Goal: Task Accomplishment & Management: Manage account settings

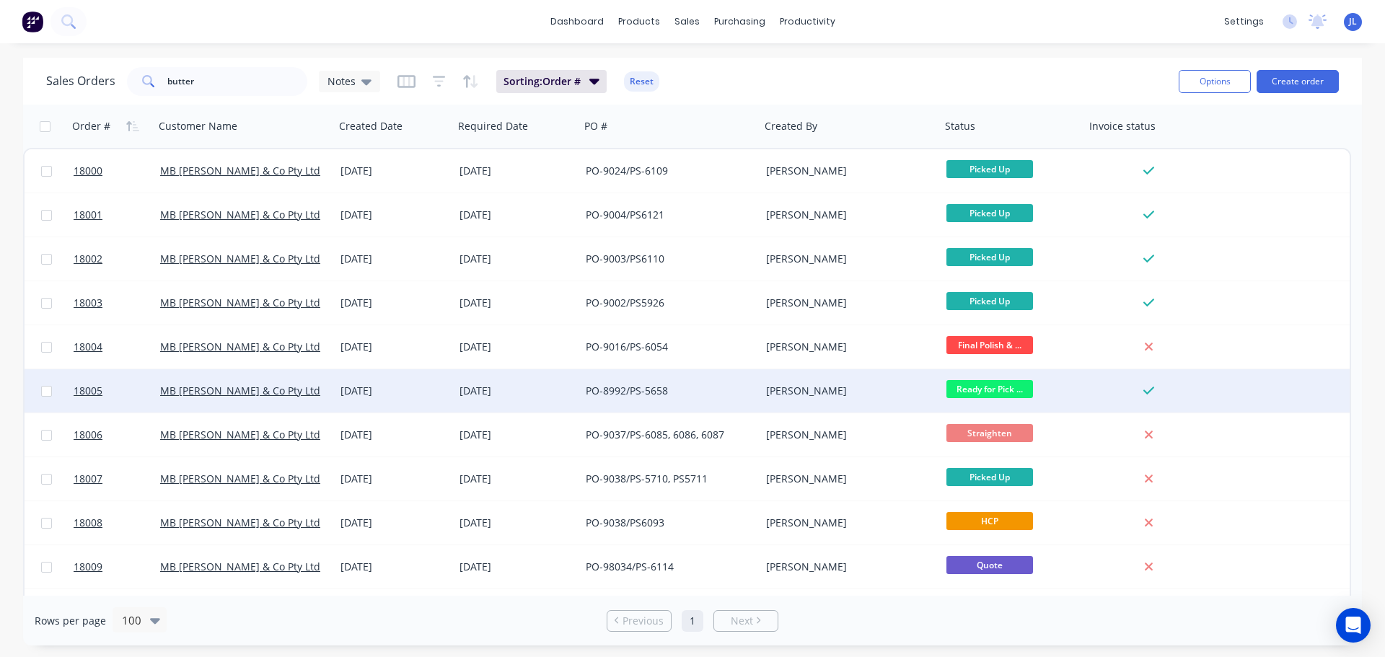
click at [408, 381] on div "[DATE]" at bounding box center [394, 390] width 119 height 43
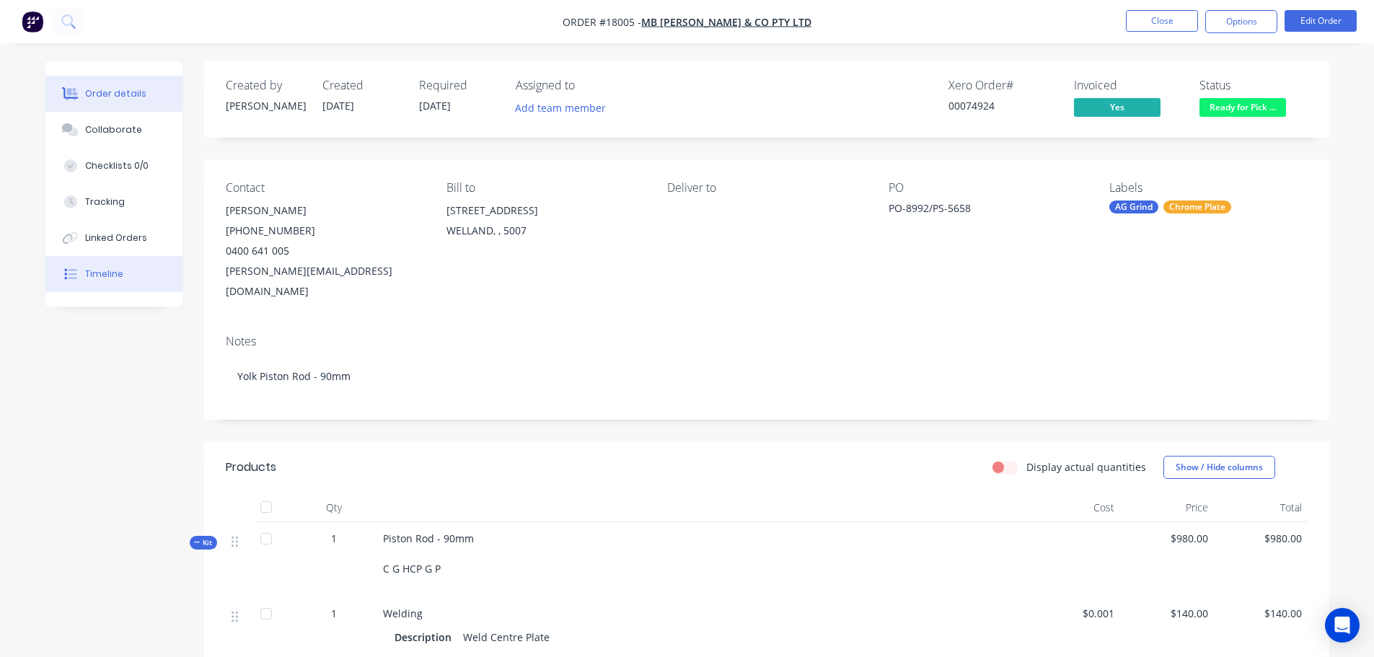
click at [125, 285] on button "Timeline" at bounding box center [113, 274] width 137 height 36
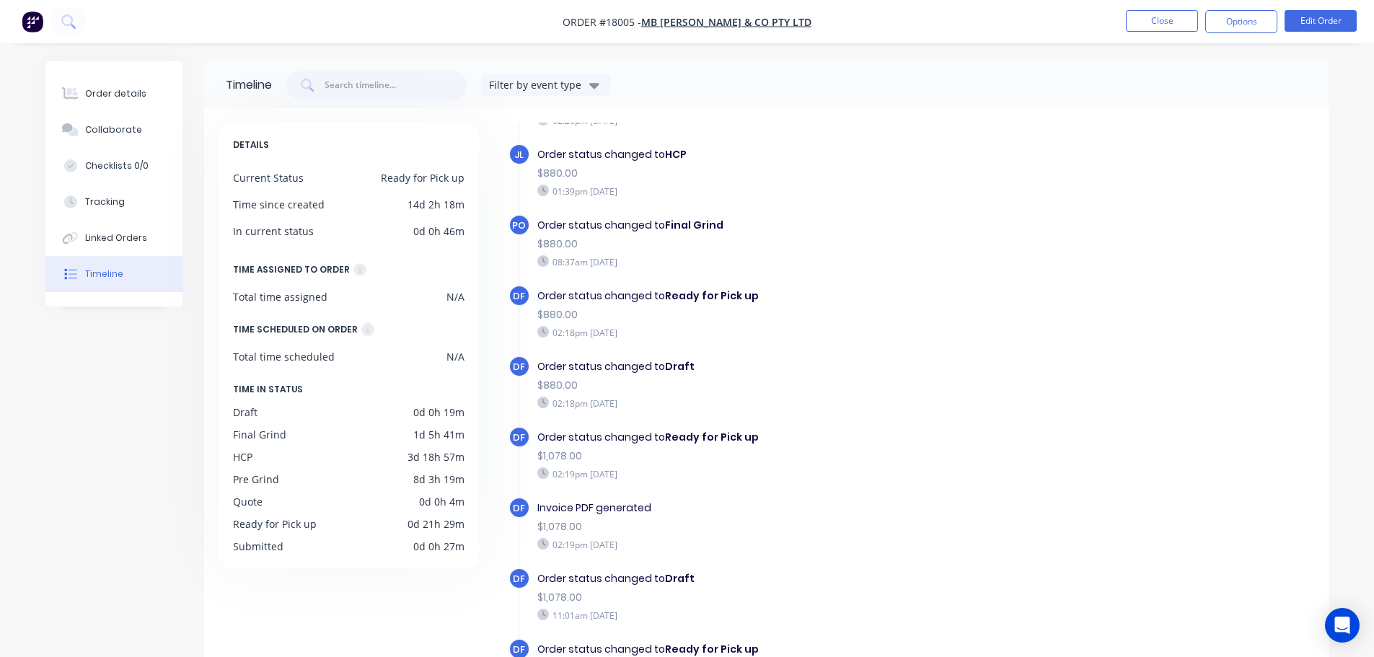
click at [43, 19] on img "button" at bounding box center [33, 22] width 22 height 22
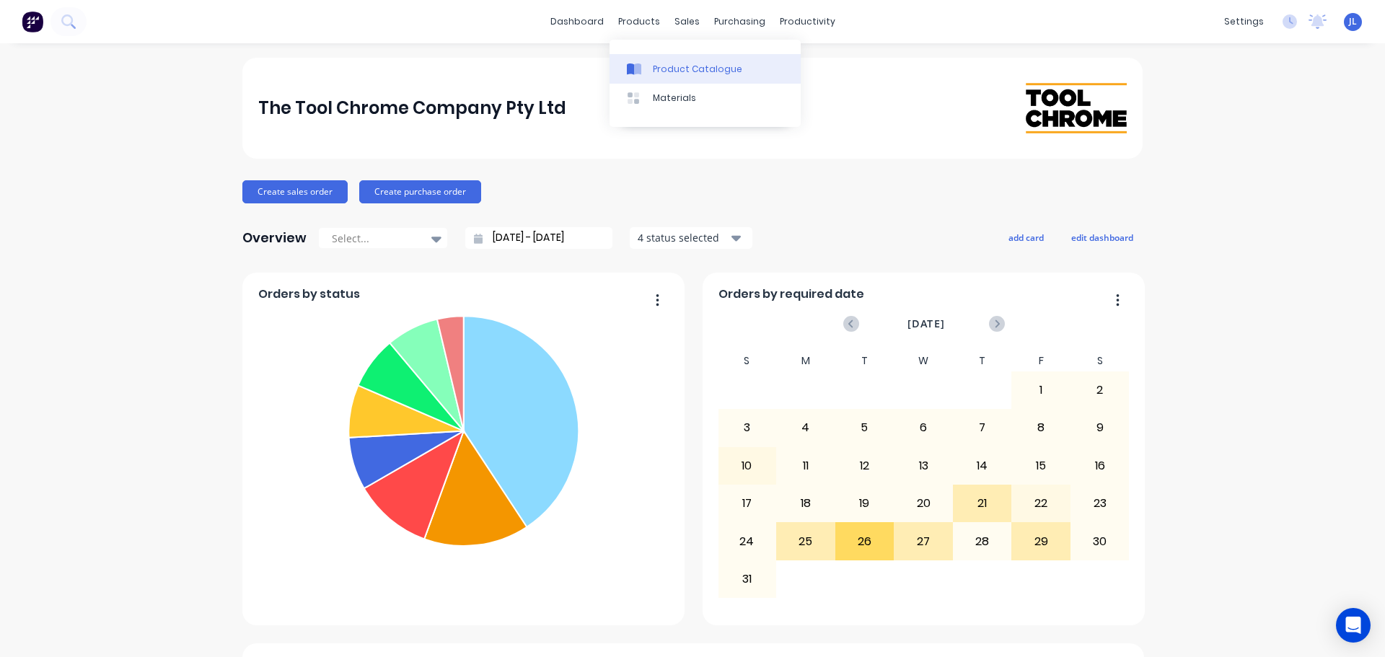
click at [666, 70] on div "Product Catalogue" at bounding box center [697, 69] width 89 height 13
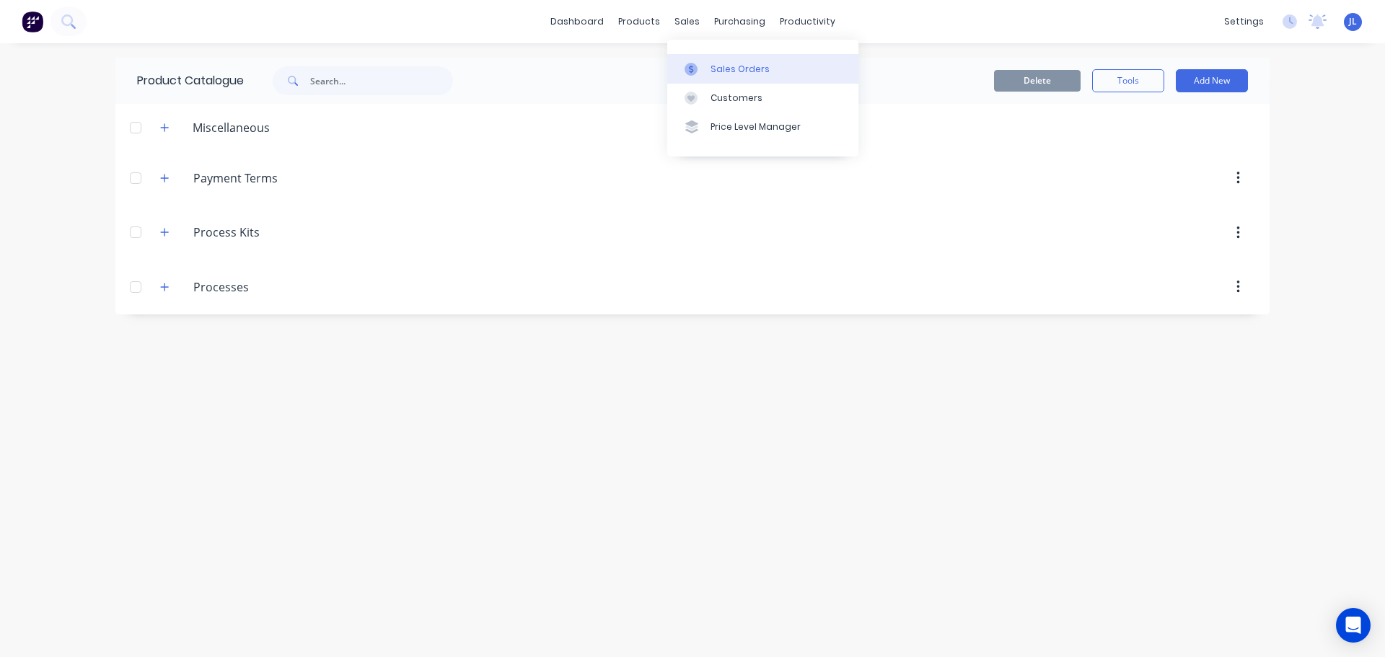
click at [709, 67] on link "Sales Orders" at bounding box center [762, 68] width 191 height 29
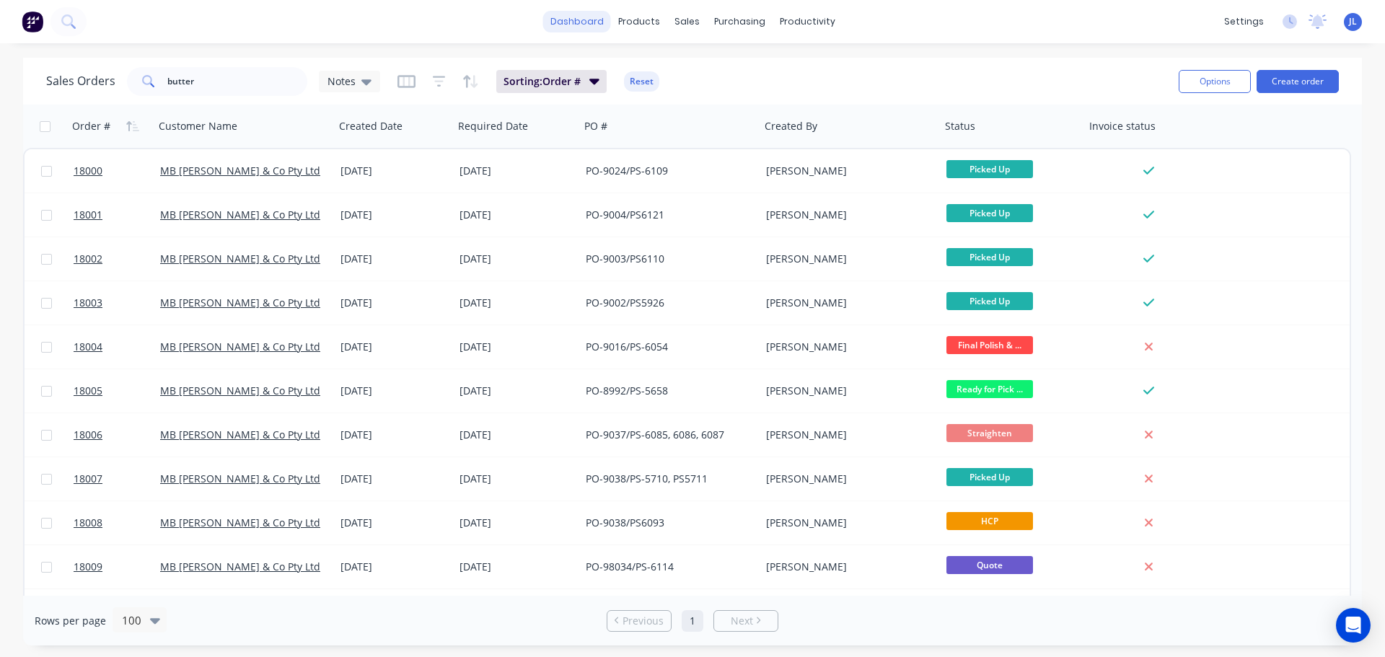
click at [580, 11] on link "dashboard" at bounding box center [577, 22] width 68 height 22
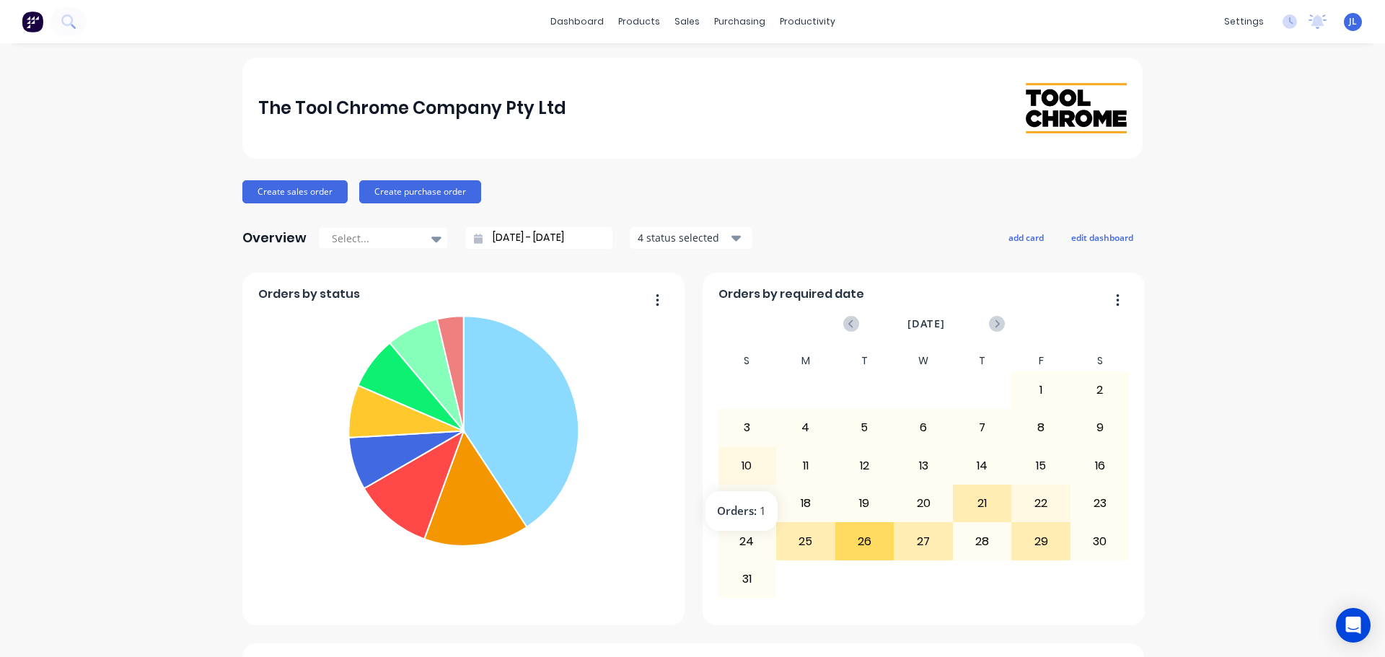
click at [754, 465] on div "10" at bounding box center [747, 466] width 58 height 36
click at [694, 52] on div "Sales Orders Customers Price Level Manager" at bounding box center [757, 98] width 191 height 116
click at [694, 55] on link "Sales Orders" at bounding box center [757, 68] width 191 height 29
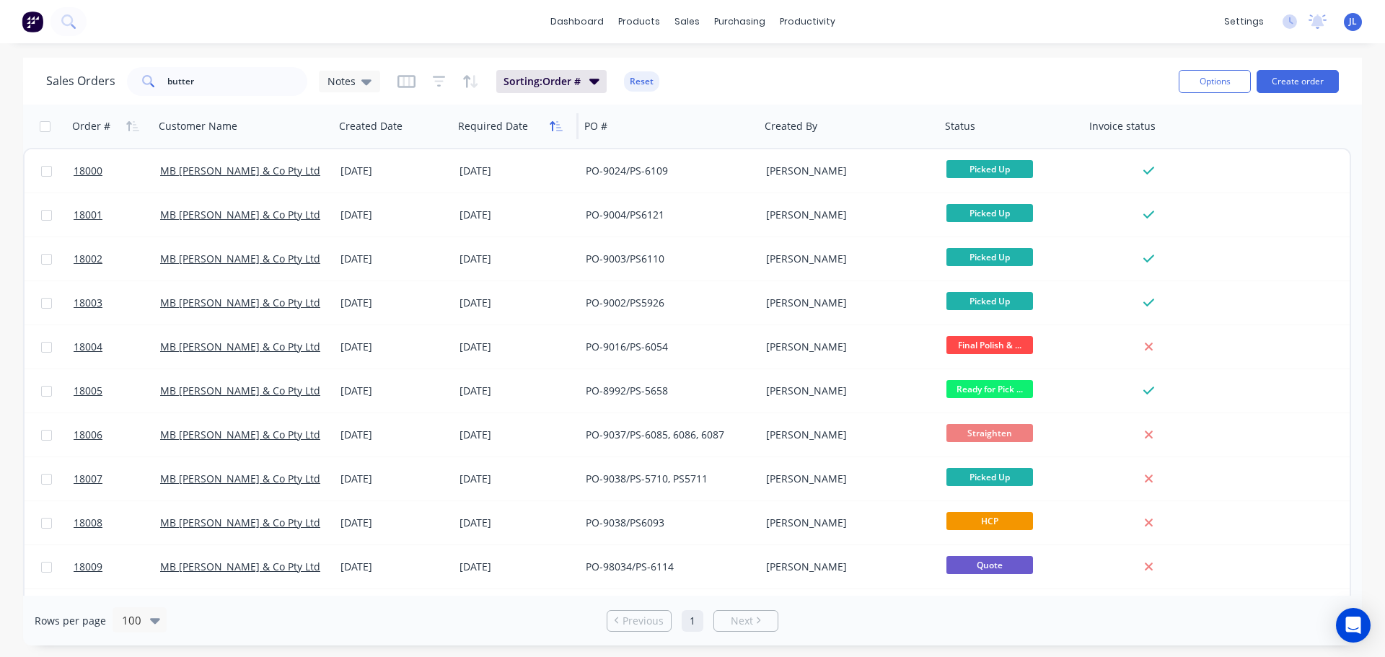
click at [555, 131] on icon "button" at bounding box center [555, 126] width 13 height 12
click at [555, 126] on icon "button" at bounding box center [555, 126] width 13 height 12
click at [556, 120] on icon "button" at bounding box center [555, 126] width 13 height 12
click at [560, 123] on icon "button" at bounding box center [555, 126] width 13 height 12
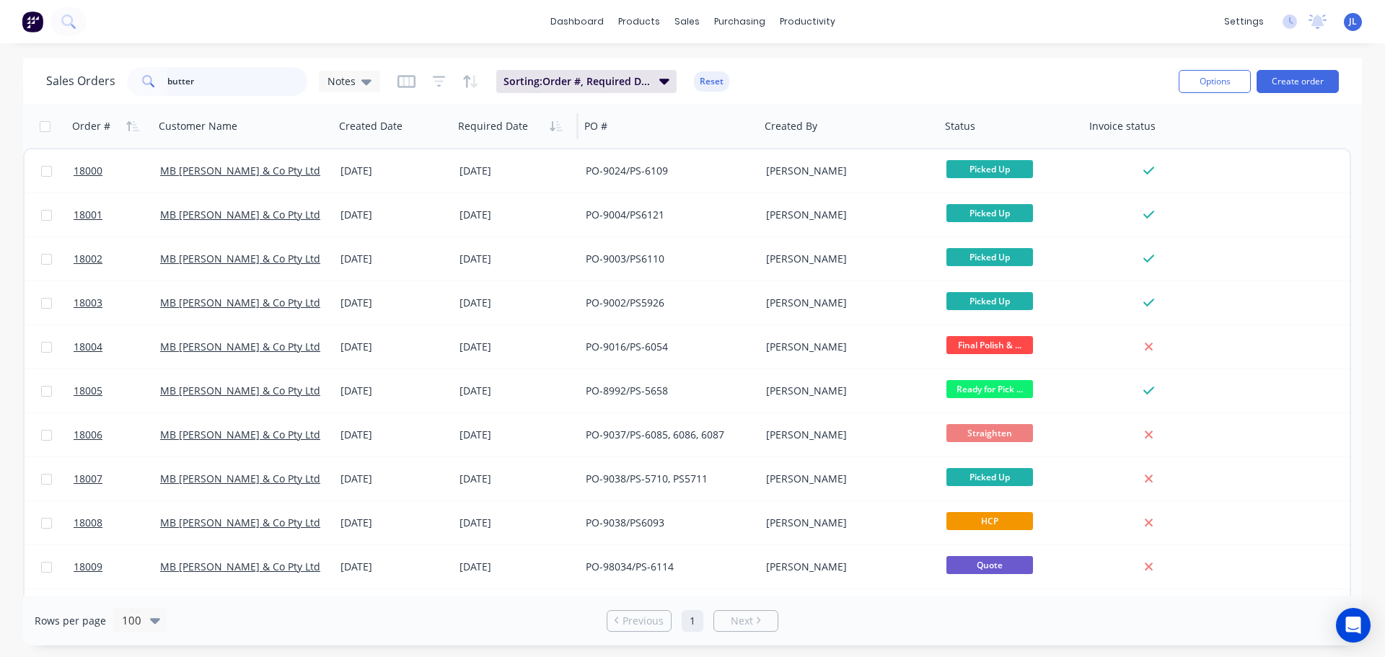
click at [190, 86] on input "butter" at bounding box center [237, 81] width 141 height 29
drag, startPoint x: 210, startPoint y: 84, endPoint x: 143, endPoint y: 87, distance: 66.4
click at [143, 87] on div "butter" at bounding box center [217, 81] width 180 height 29
click at [552, 128] on icon "button" at bounding box center [551, 126] width 5 height 10
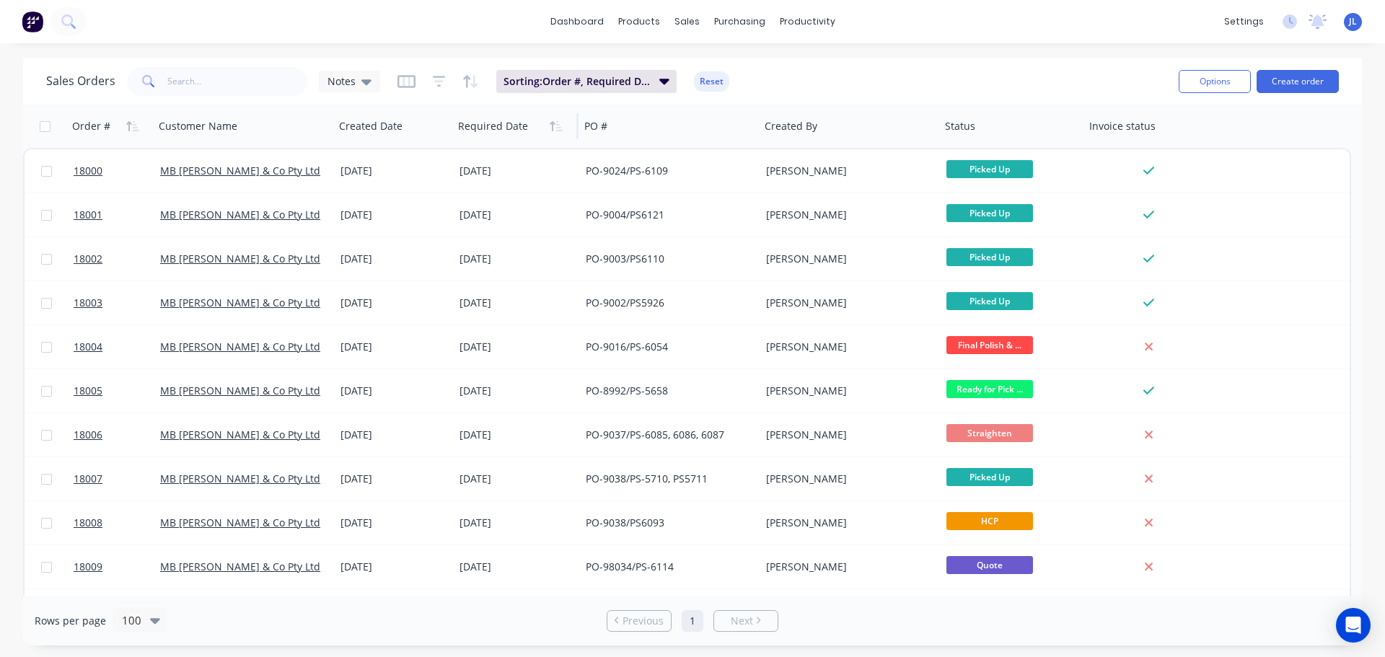
click at [552, 128] on icon "button" at bounding box center [551, 126] width 5 height 10
click at [712, 84] on button "Reset" at bounding box center [711, 81] width 35 height 20
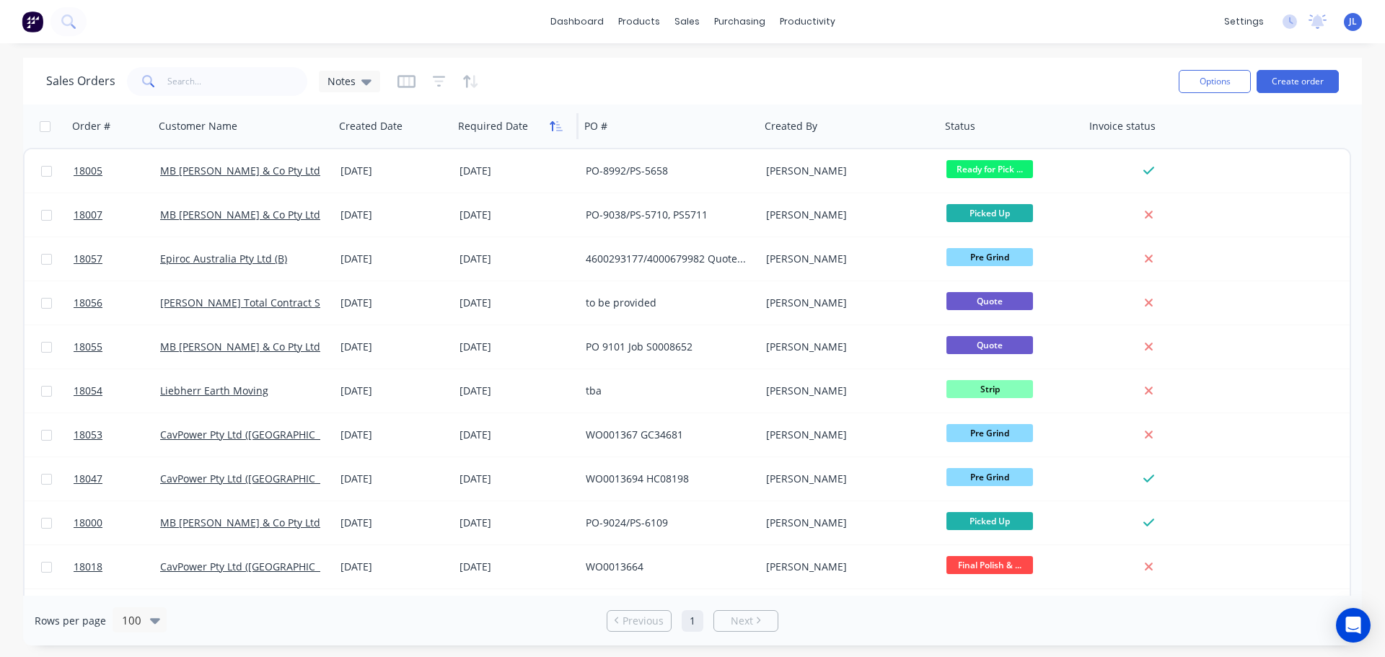
click at [546, 128] on button "button" at bounding box center [556, 126] width 22 height 22
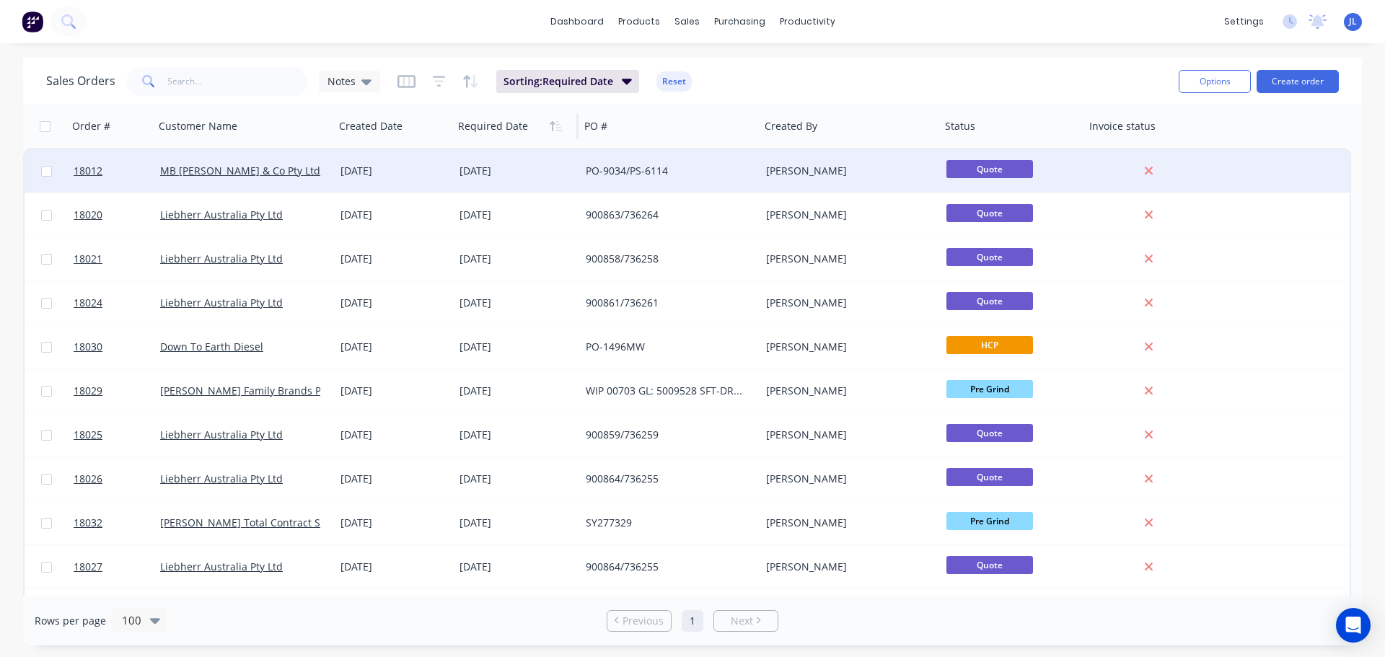
click at [522, 176] on div "[DATE]" at bounding box center [516, 171] width 115 height 14
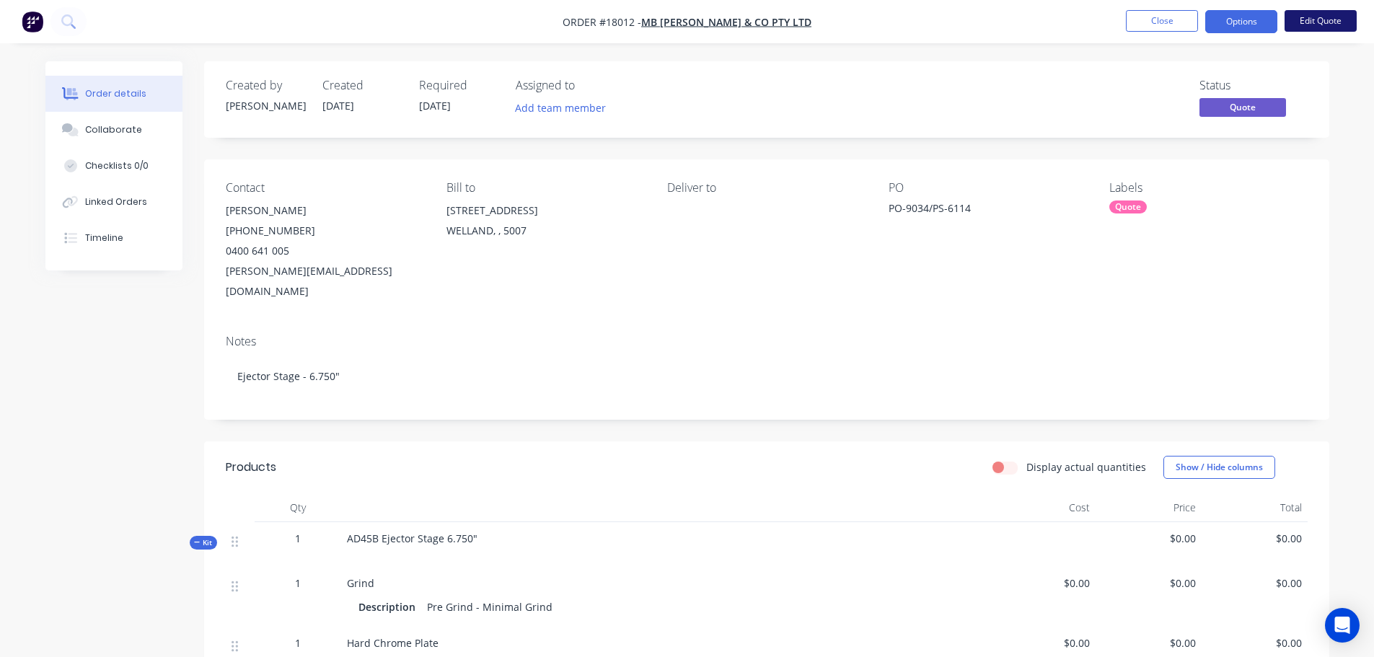
click at [1308, 27] on button "Edit Quote" at bounding box center [1320, 21] width 72 height 22
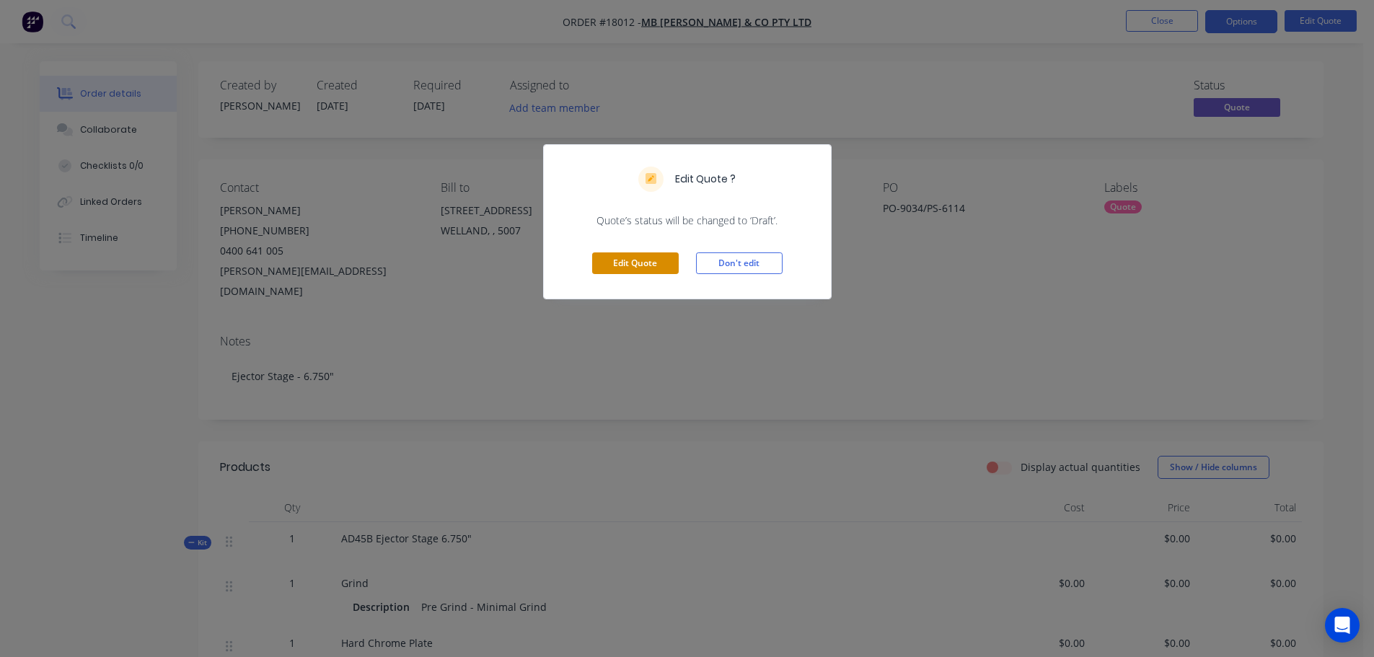
click at [643, 265] on button "Edit Quote" at bounding box center [635, 263] width 87 height 22
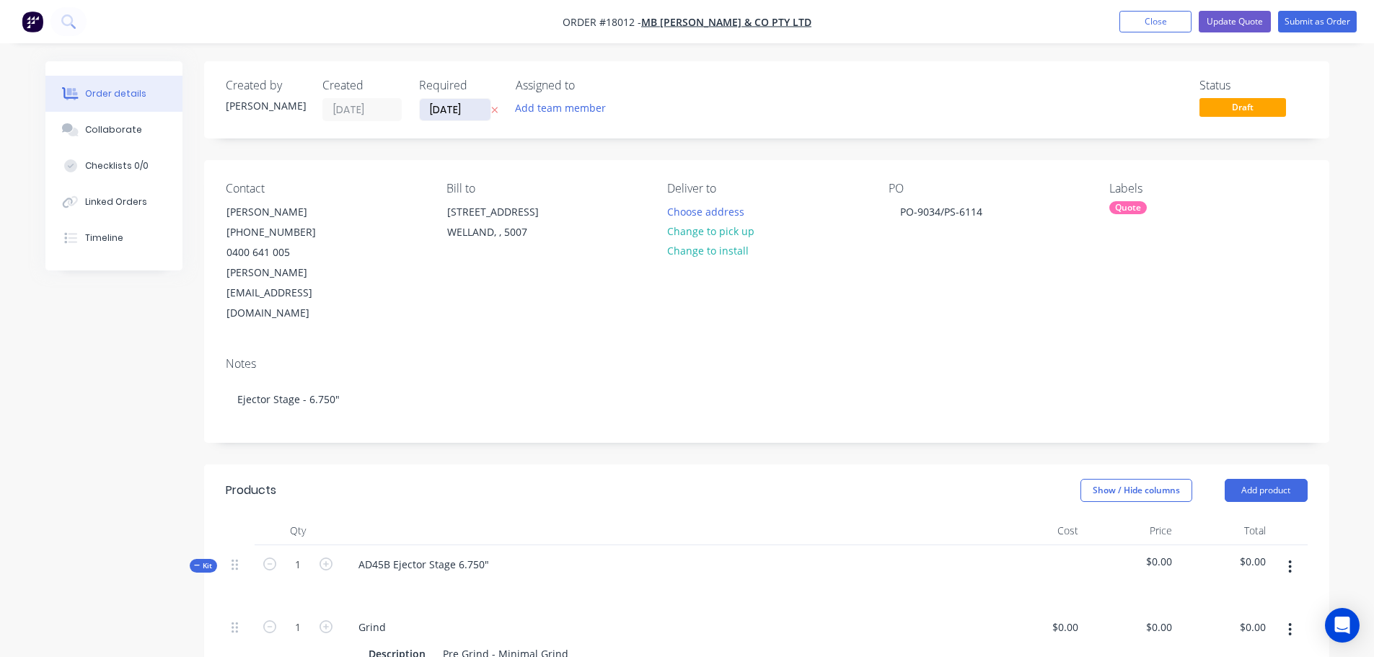
click at [472, 107] on input "[DATE]" at bounding box center [455, 110] width 71 height 22
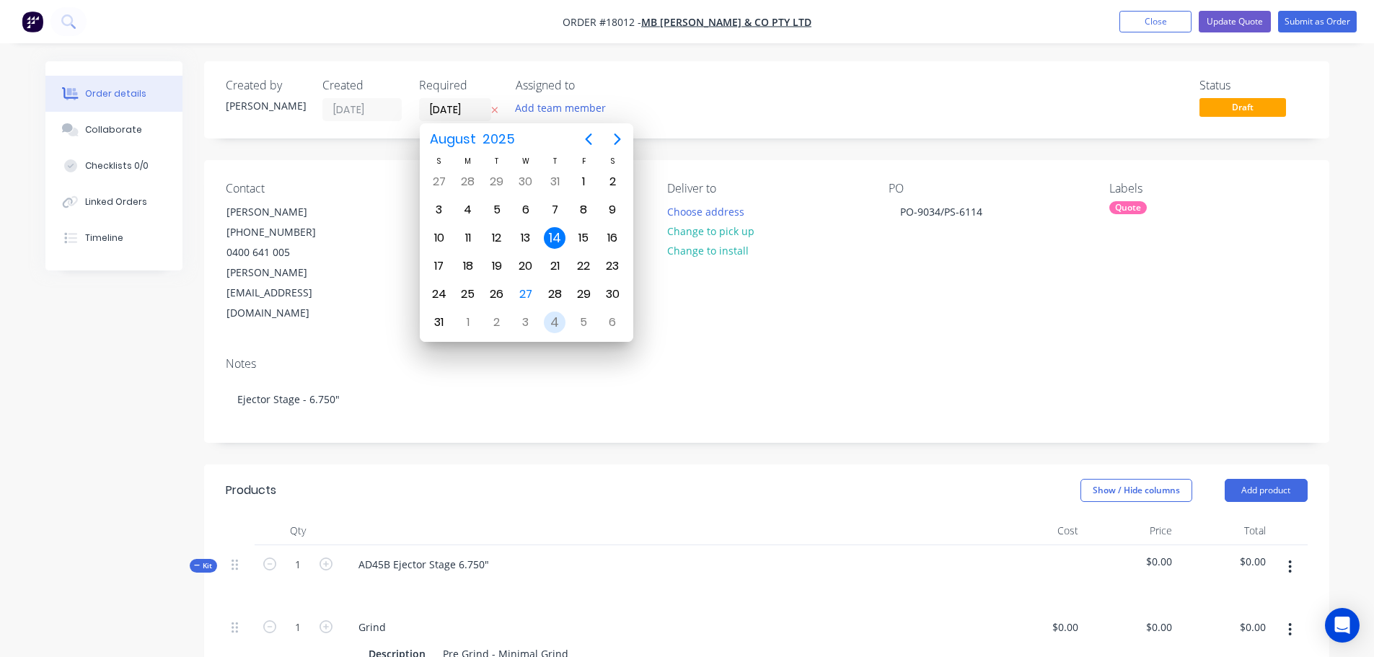
click at [555, 316] on div "4" at bounding box center [555, 323] width 22 height 22
type input "[DATE]"
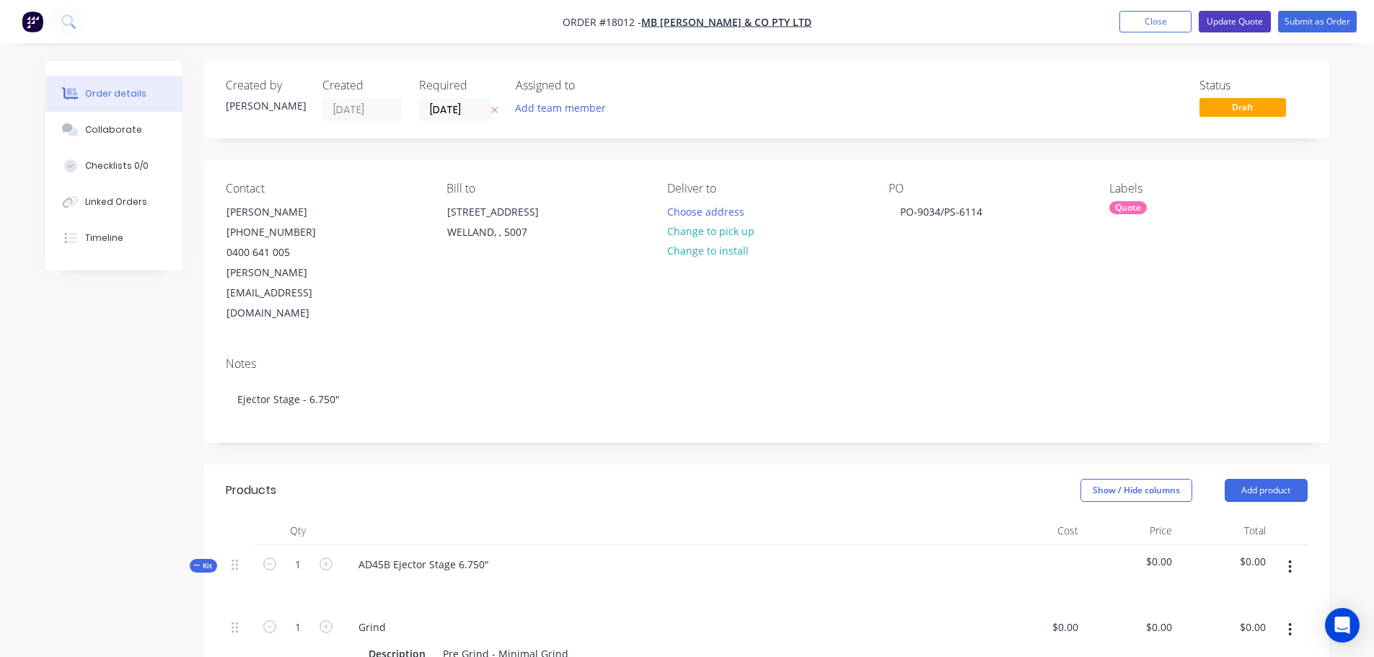
click at [1229, 26] on button "Update Quote" at bounding box center [1234, 22] width 72 height 22
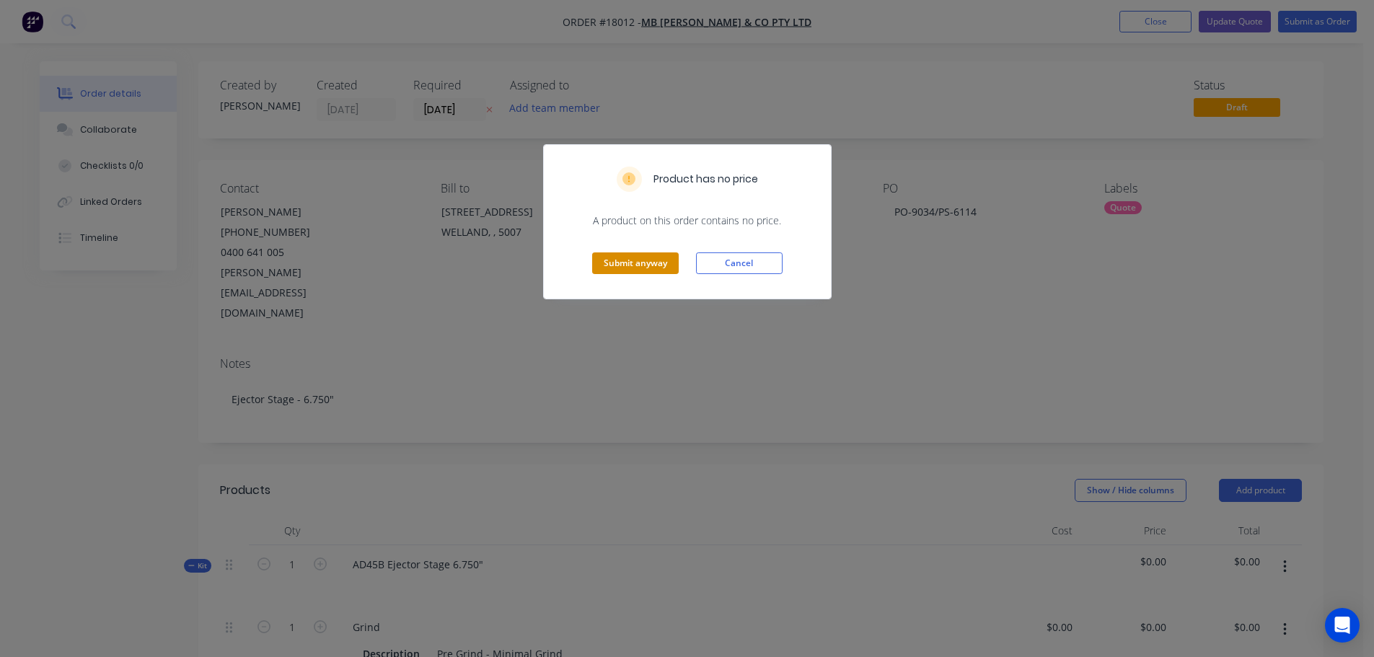
click at [653, 268] on button "Submit anyway" at bounding box center [635, 263] width 87 height 22
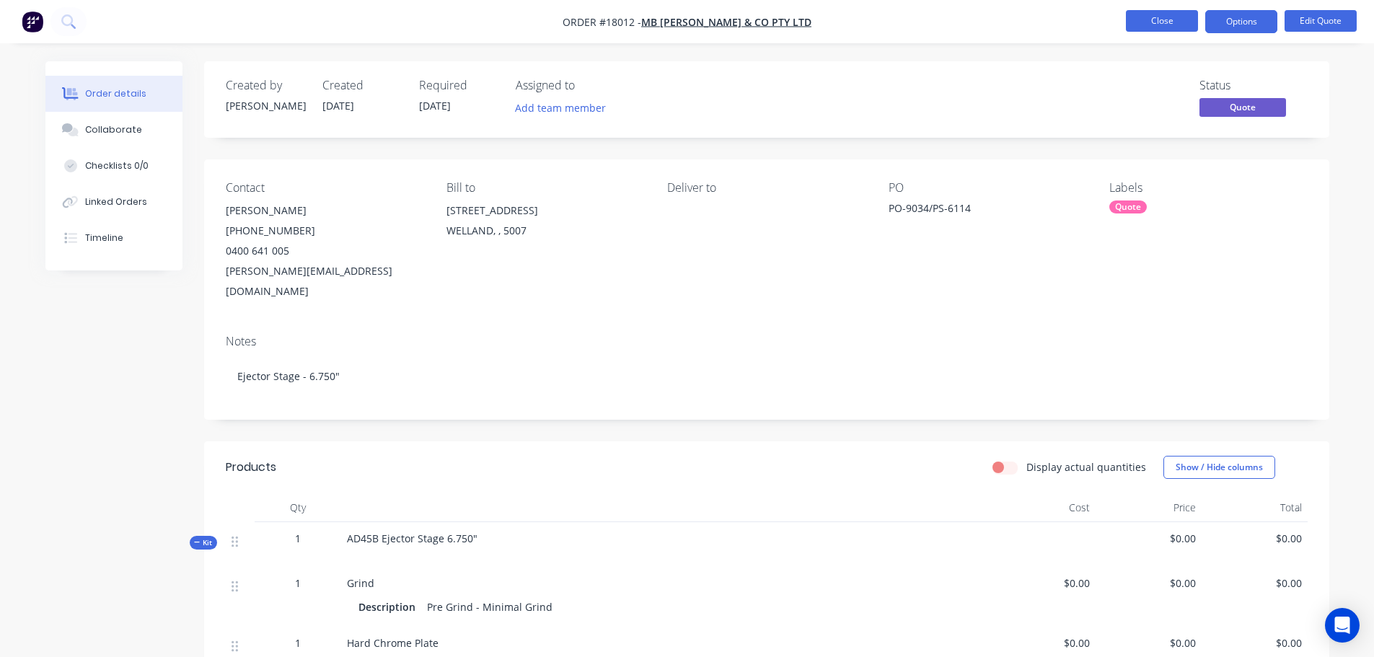
click at [1154, 25] on button "Close" at bounding box center [1162, 21] width 72 height 22
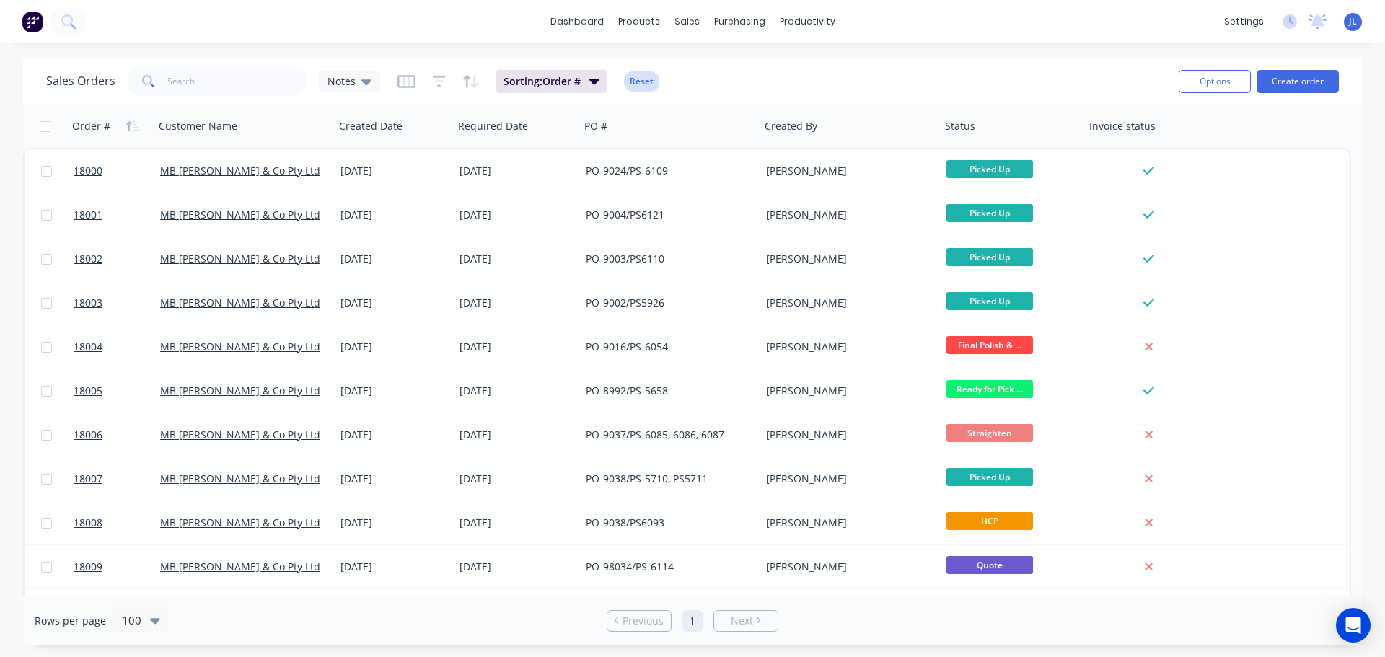
click at [643, 85] on button "Reset" at bounding box center [641, 81] width 35 height 20
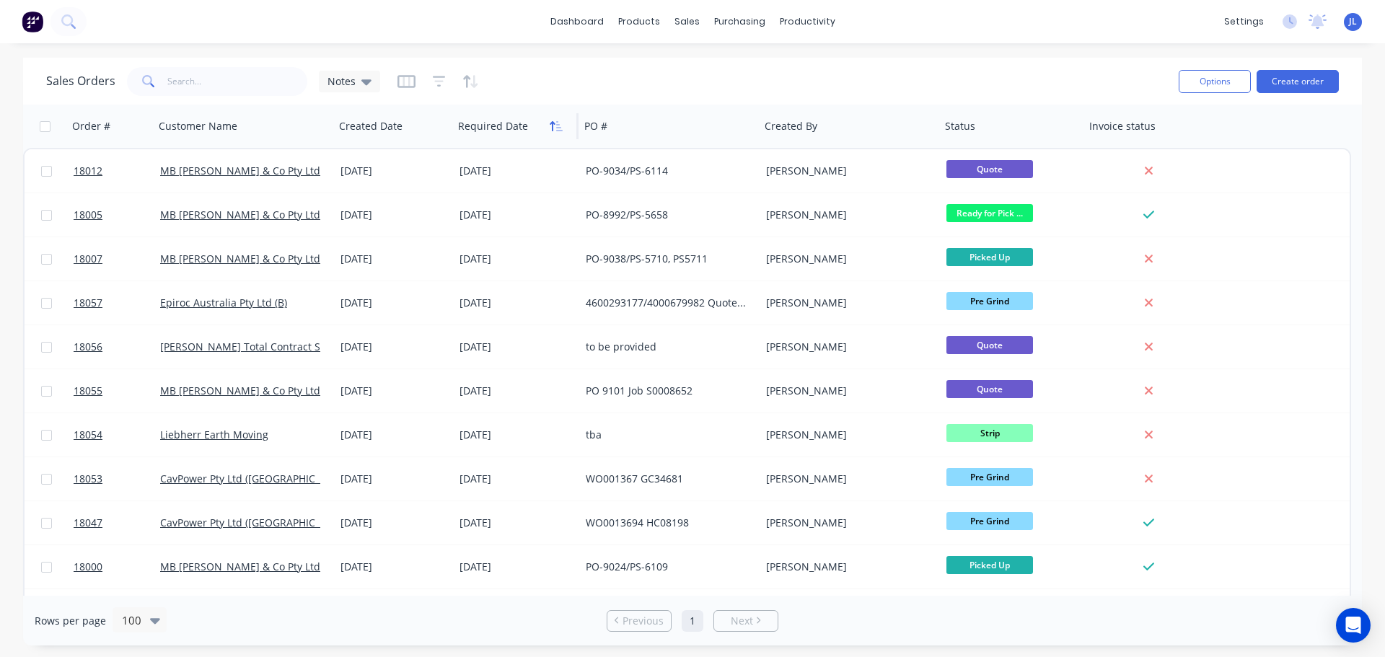
click at [554, 128] on icon "button" at bounding box center [555, 126] width 13 height 12
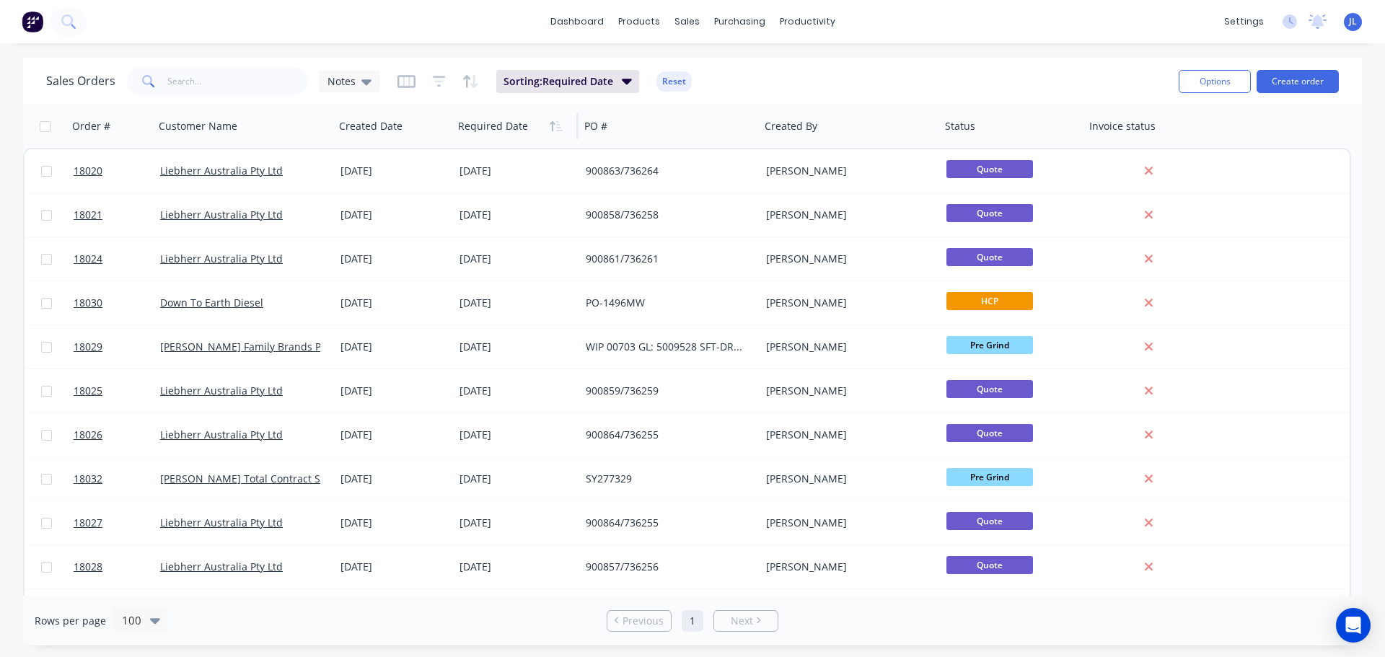
click at [554, 128] on icon "button" at bounding box center [555, 126] width 13 height 12
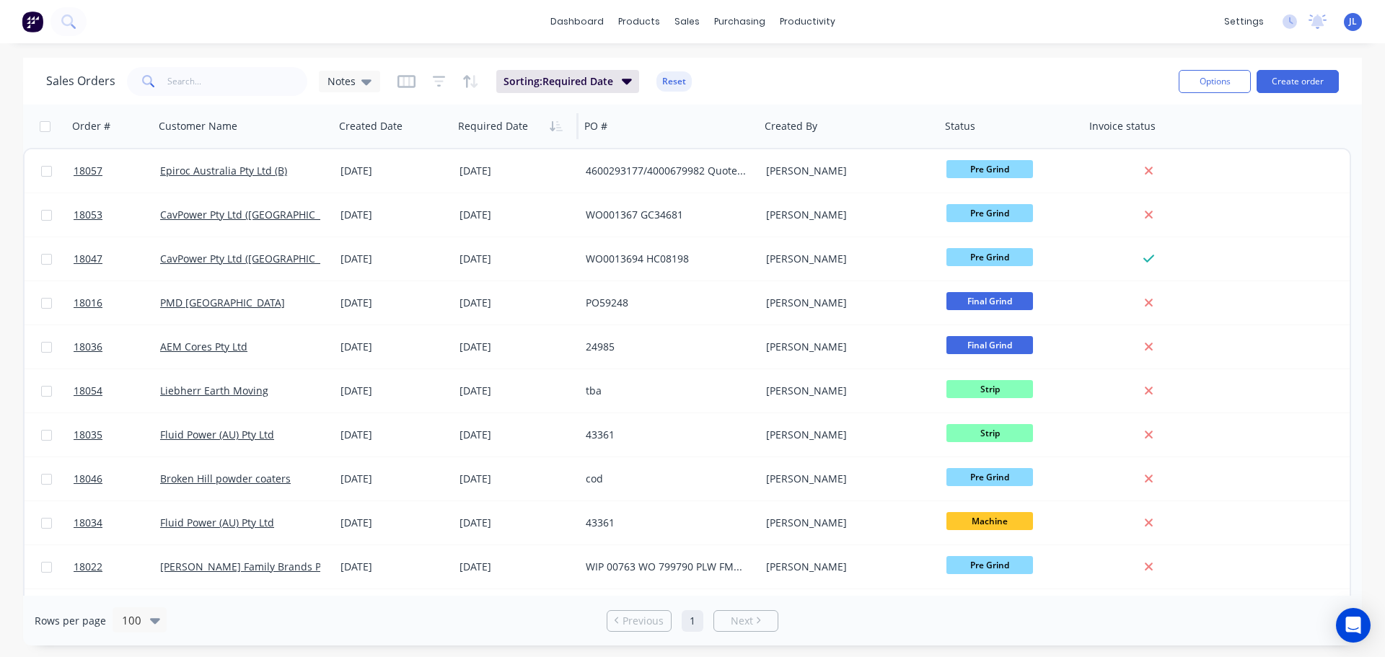
click at [31, 22] on img at bounding box center [33, 22] width 22 height 22
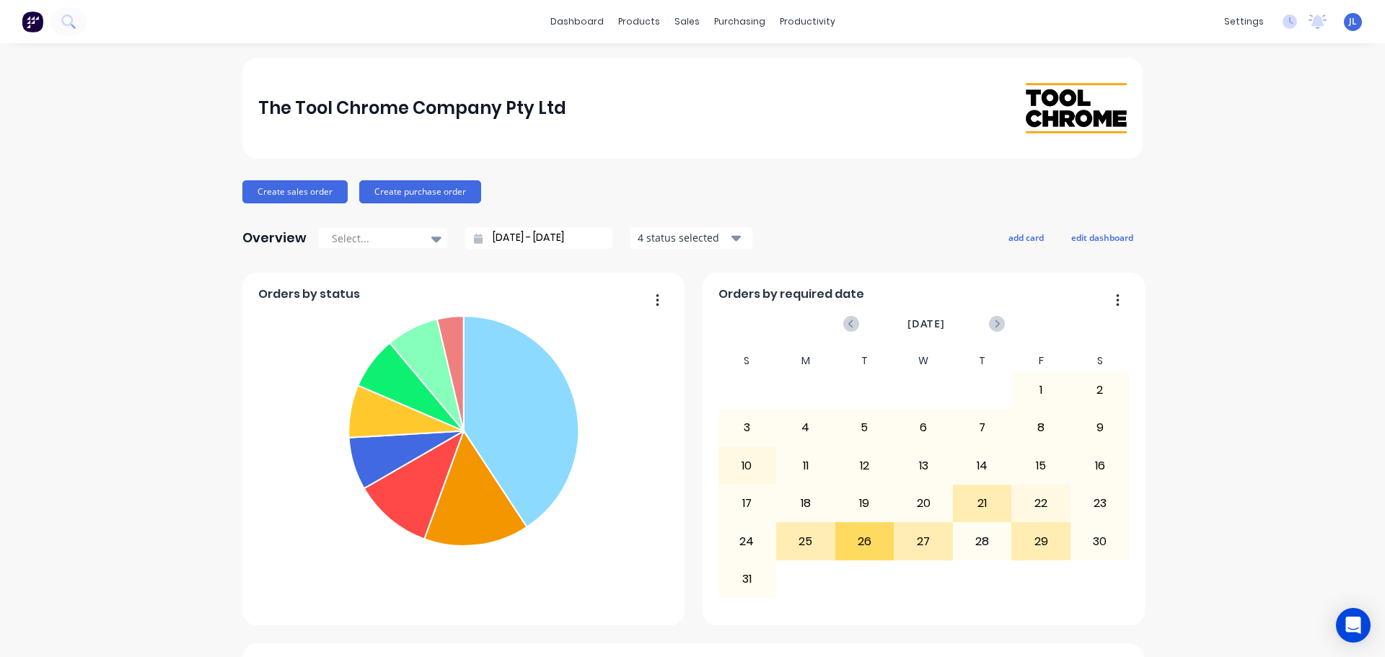
click at [1116, 301] on icon "button" at bounding box center [1118, 300] width 4 height 14
click at [1118, 302] on button "button" at bounding box center [1112, 301] width 30 height 22
click at [1092, 391] on div "Export to Excel Format" at bounding box center [1058, 394] width 111 height 21
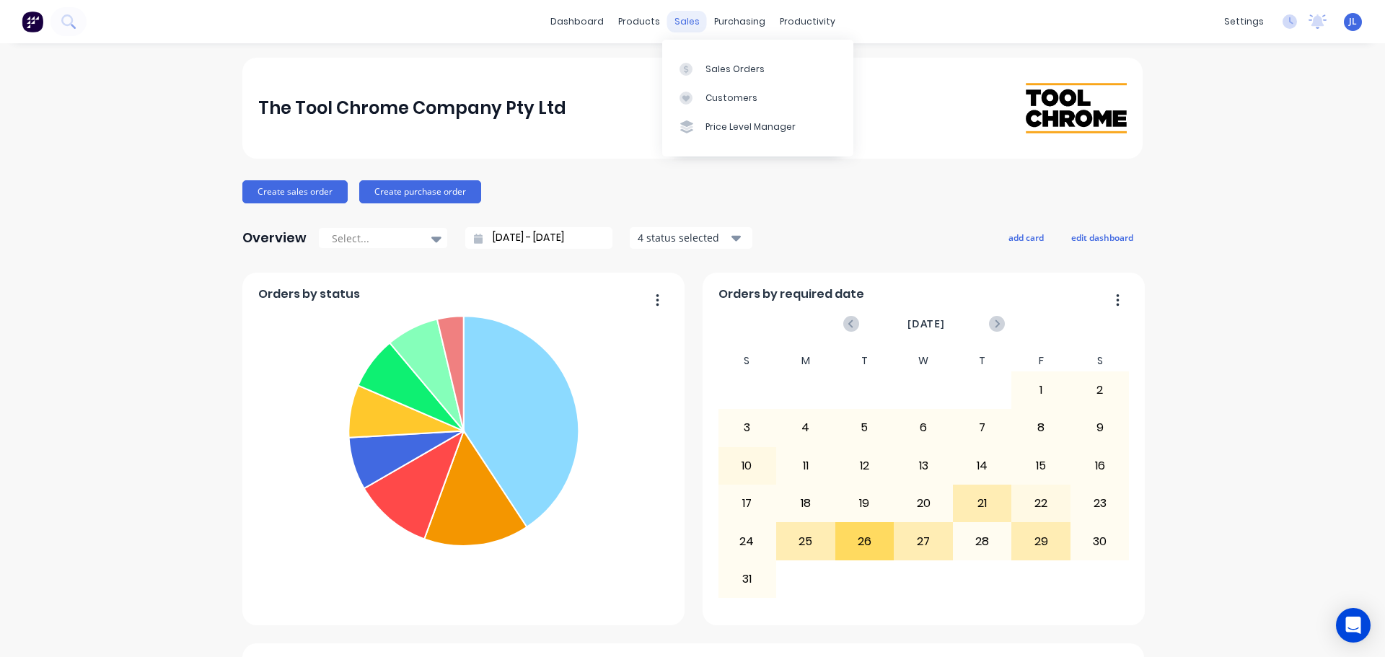
click at [681, 24] on div "sales" at bounding box center [687, 22] width 40 height 22
click at [701, 51] on div "Sales Orders Customers Price Level Manager" at bounding box center [757, 98] width 191 height 116
click at [701, 56] on link "Sales Orders" at bounding box center [757, 68] width 191 height 29
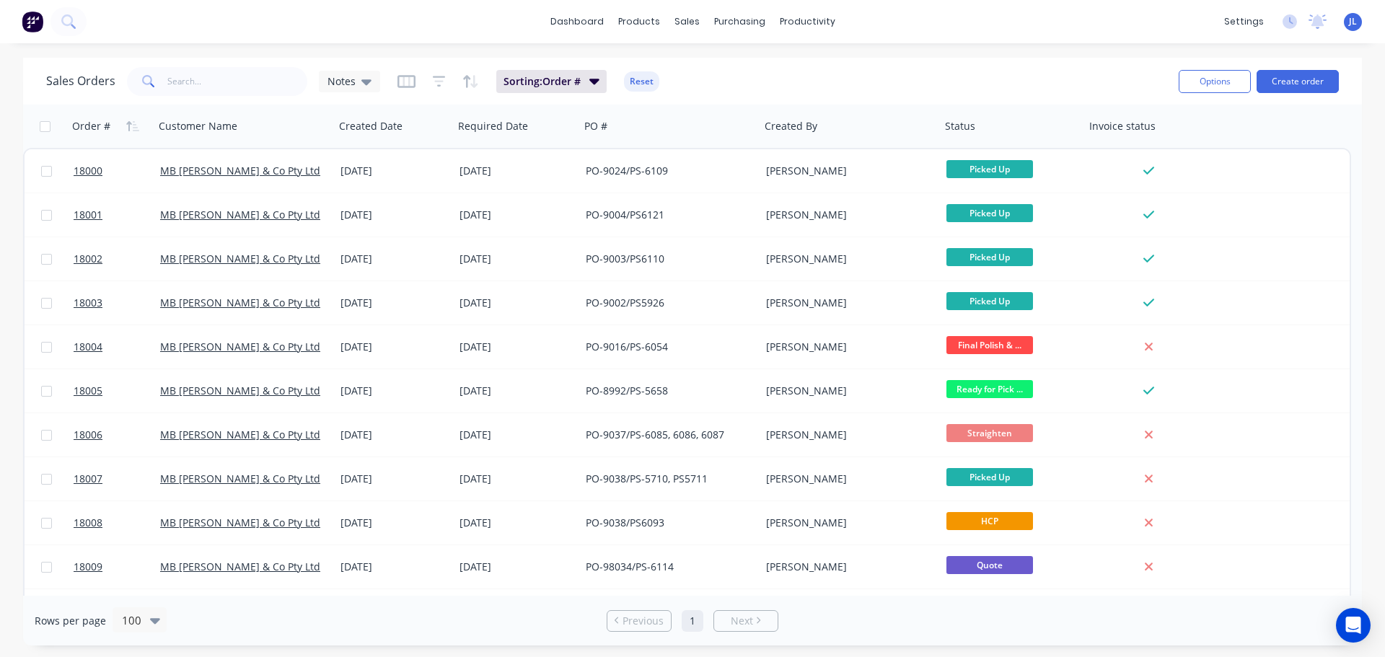
click at [416, 89] on div "Sorting: Order # Reset" at bounding box center [528, 81] width 262 height 23
click at [409, 87] on icon "button" at bounding box center [406, 81] width 18 height 13
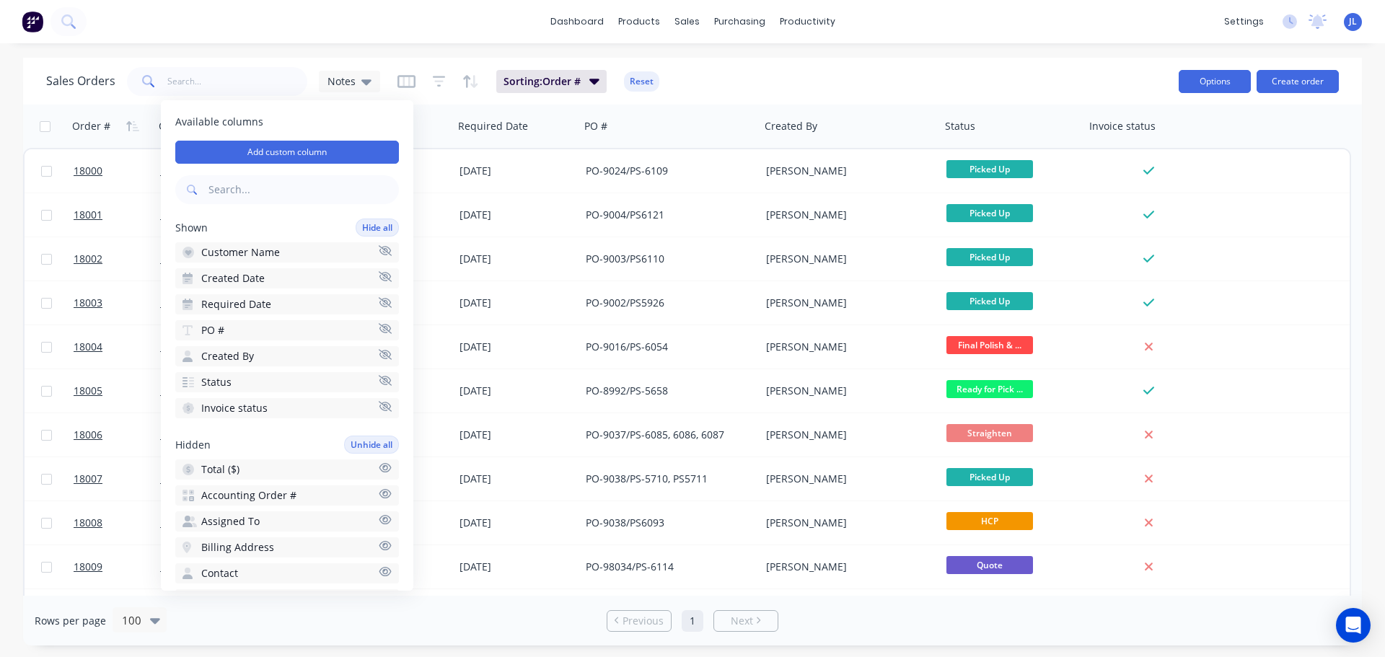
click at [1205, 78] on button "Options" at bounding box center [1214, 81] width 72 height 23
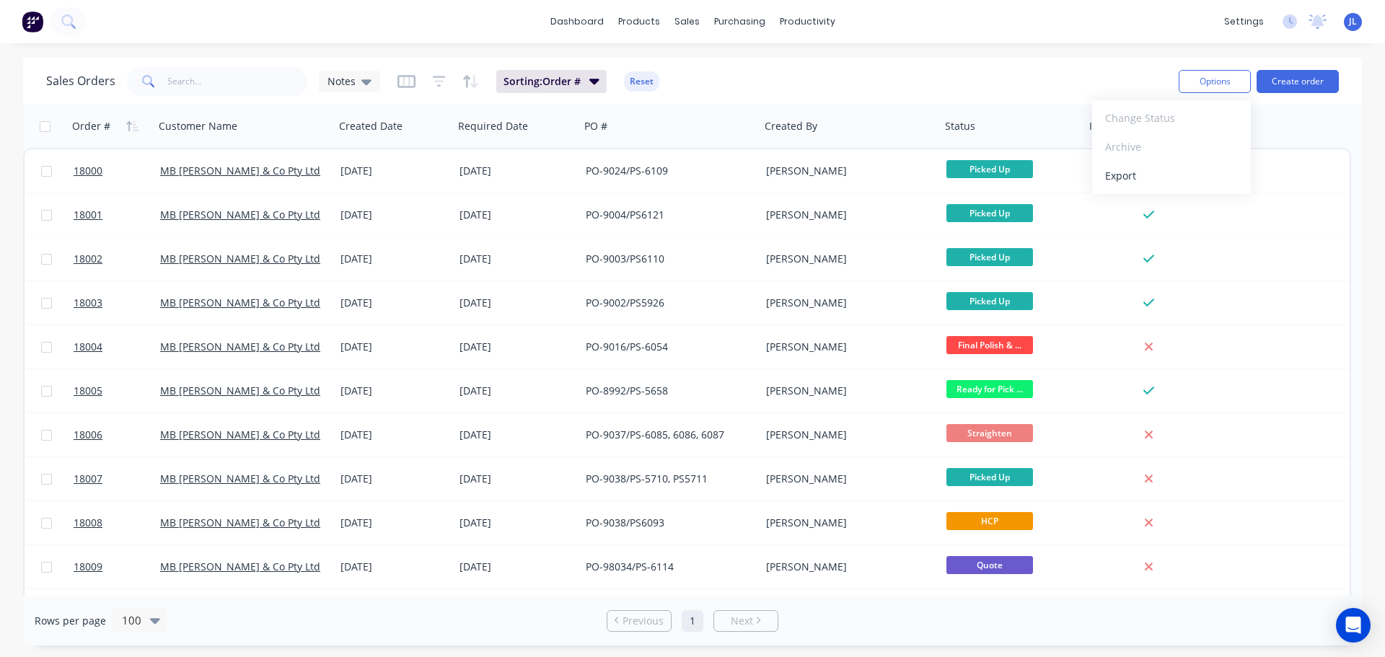
click at [1098, 71] on div "Sales Orders Notes Sorting: Order # Reset" at bounding box center [606, 80] width 1121 height 35
click at [257, 81] on input "text" at bounding box center [237, 81] width 141 height 29
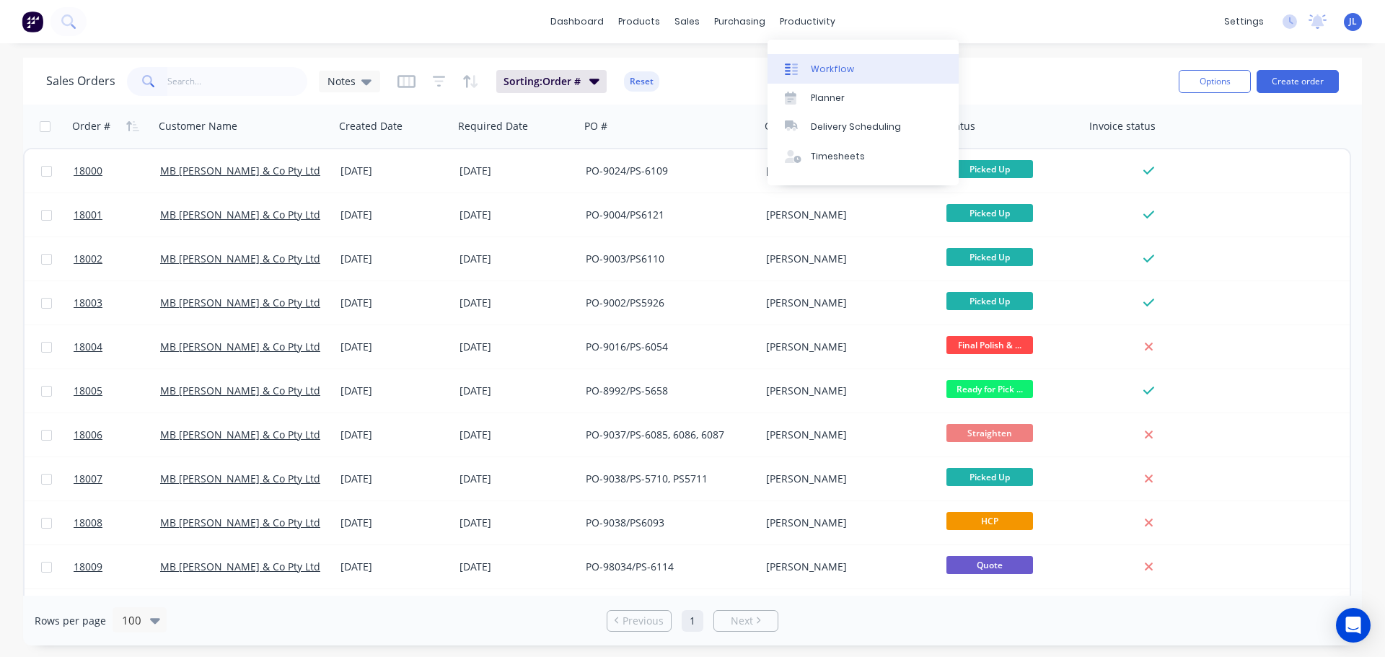
click at [795, 63] on icon at bounding box center [795, 69] width 6 height 12
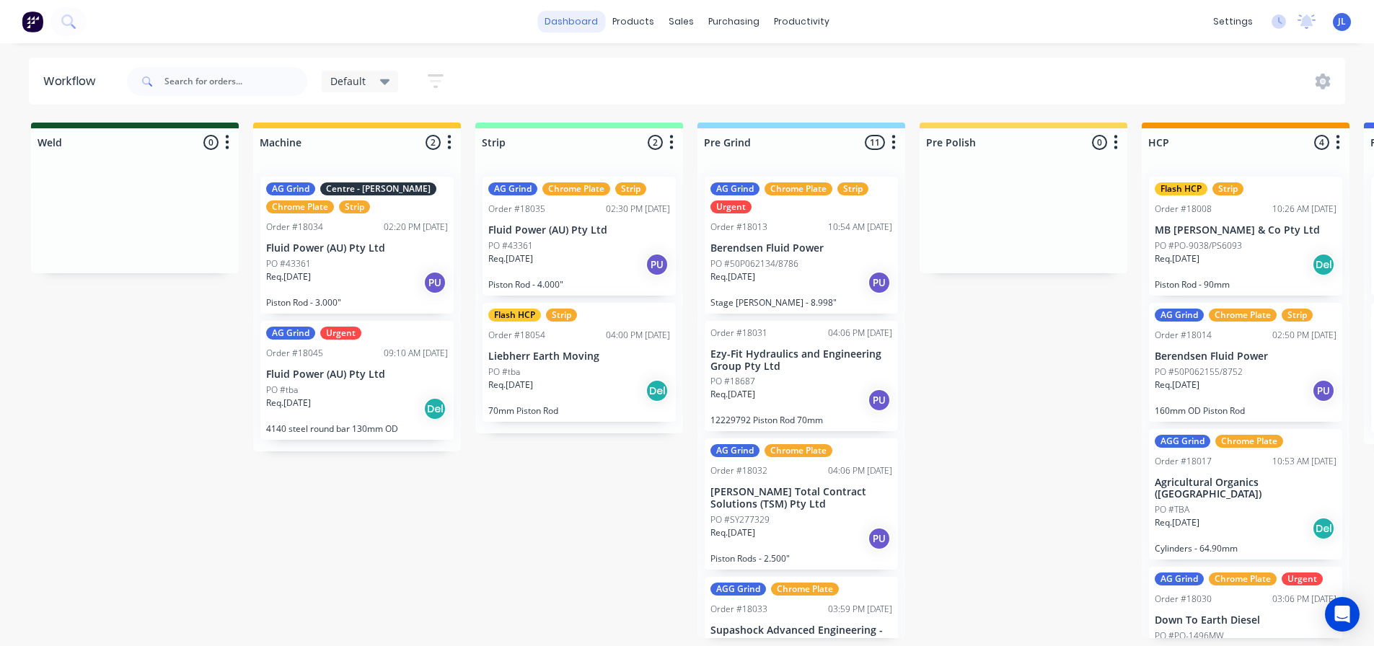
click at [567, 22] on link "dashboard" at bounding box center [571, 22] width 68 height 22
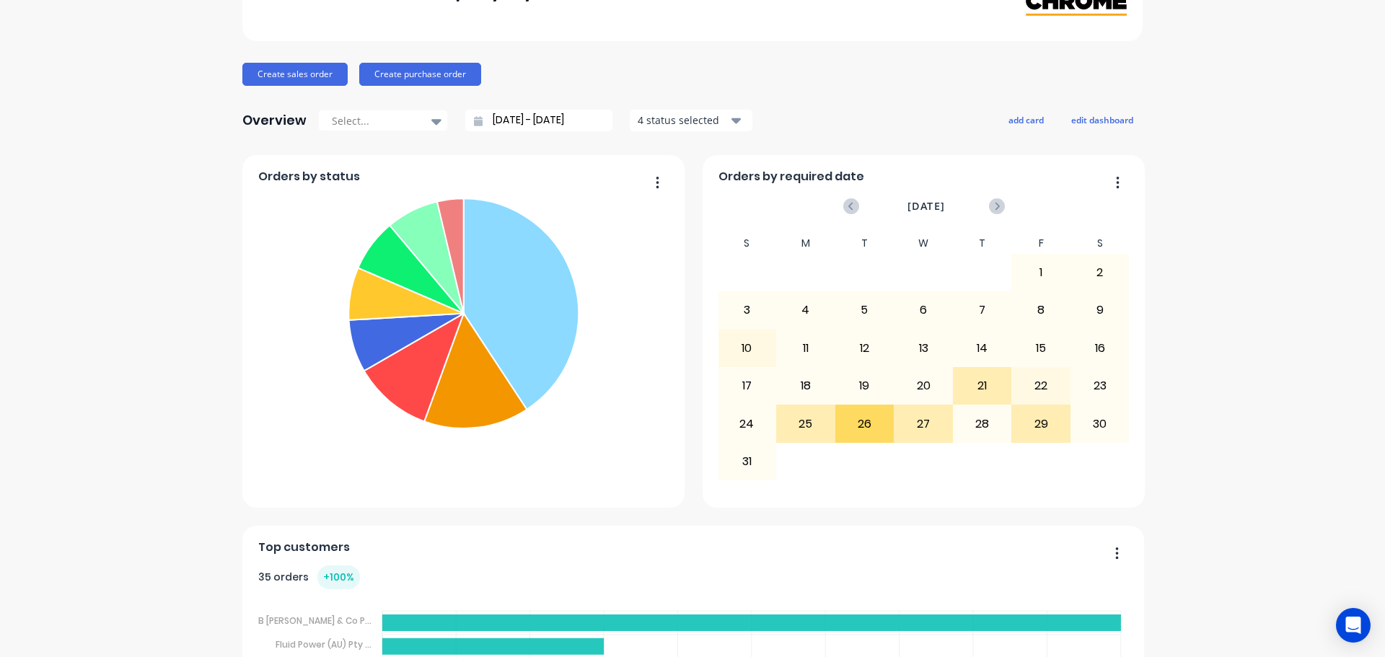
scroll to position [361, 0]
